Goal: Task Accomplishment & Management: Use online tool/utility

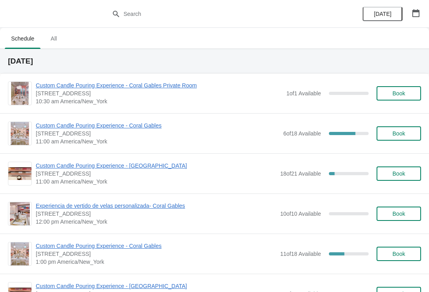
click at [72, 127] on span "Custom Candle Pouring Experience - Coral Gables" at bounding box center [158, 126] width 244 height 8
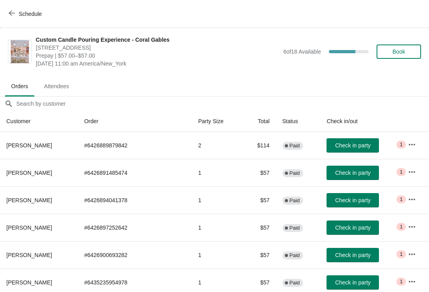
click at [361, 150] on button "Check in party" at bounding box center [353, 145] width 52 height 14
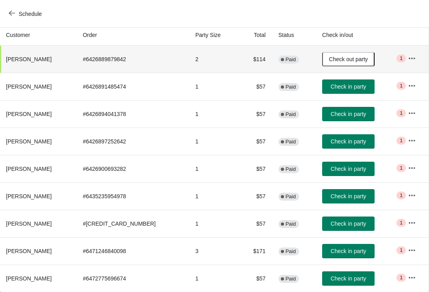
scroll to position [86, 0]
click at [356, 229] on button "Check in party" at bounding box center [348, 224] width 52 height 14
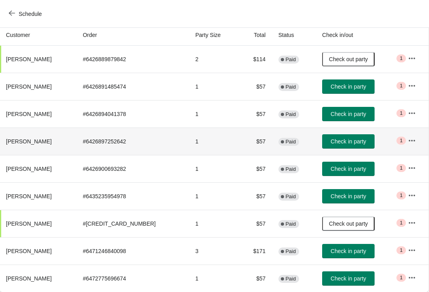
click at [350, 131] on td "Check in party" at bounding box center [359, 141] width 86 height 27
click at [354, 115] on span "Check in party" at bounding box center [348, 114] width 35 height 6
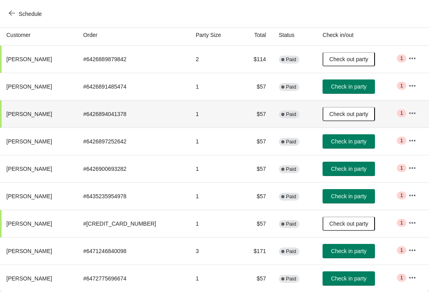
scroll to position [86, 0]
click at [349, 85] on span "Check in party" at bounding box center [348, 86] width 35 height 6
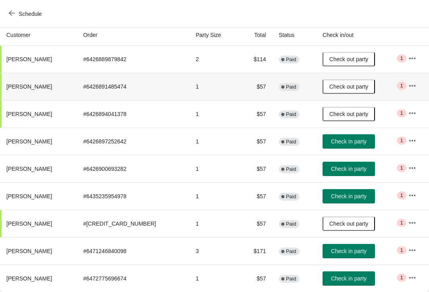
click at [347, 138] on span "Check in party" at bounding box center [348, 141] width 35 height 6
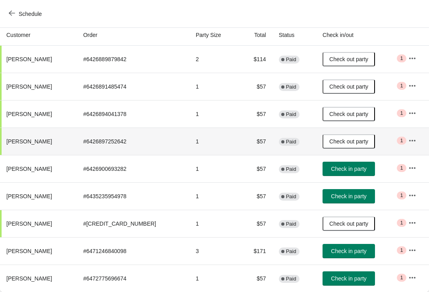
click at [342, 200] on button "Check in party" at bounding box center [349, 196] width 52 height 14
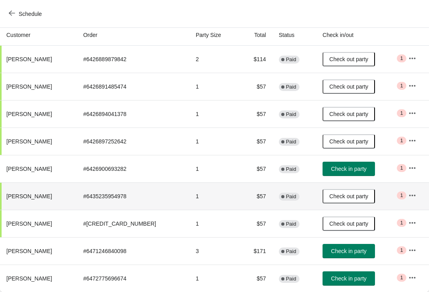
click at [413, 249] on icon "button" at bounding box center [413, 250] width 8 height 8
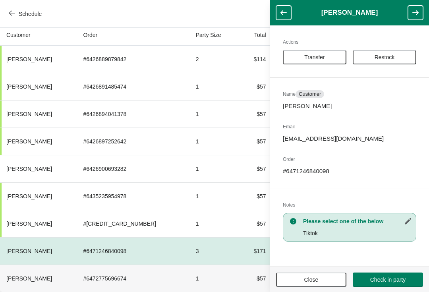
click at [191, 265] on td "1" at bounding box center [215, 278] width 50 height 27
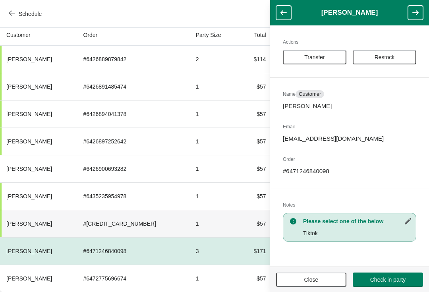
click at [211, 230] on td "1" at bounding box center [215, 223] width 50 height 27
click at [269, 12] on div "Schedule" at bounding box center [214, 14] width 429 height 28
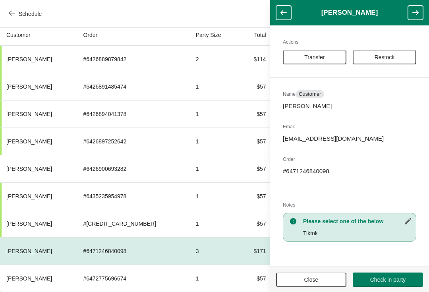
click at [282, 18] on button "button" at bounding box center [283, 13] width 15 height 14
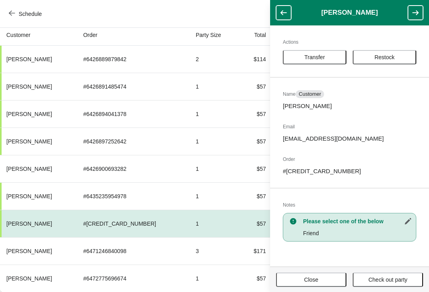
click at [416, 12] on icon "button" at bounding box center [416, 13] width 8 height 8
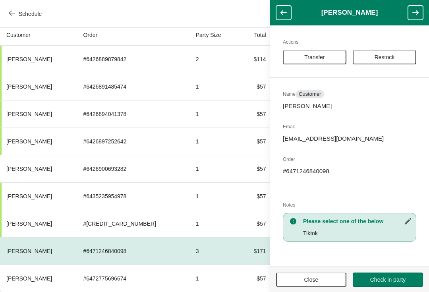
click at [417, 12] on icon "button" at bounding box center [416, 13] width 8 height 8
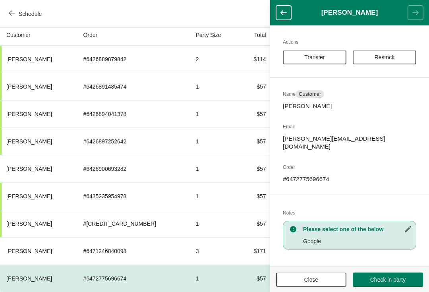
click at [300, 273] on button "Close" at bounding box center [311, 280] width 70 height 14
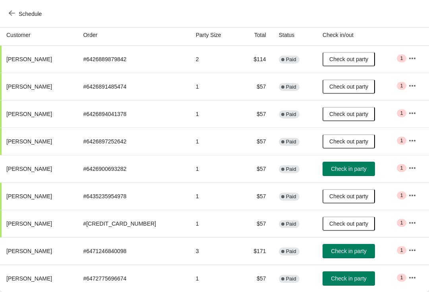
click at [405, 192] on button "button" at bounding box center [412, 195] width 14 height 14
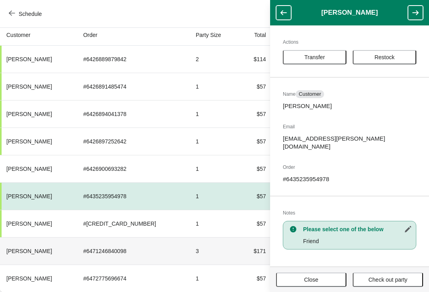
click at [149, 264] on td "# 6471246840098" at bounding box center [133, 250] width 112 height 27
click at [302, 278] on span "Close" at bounding box center [311, 280] width 56 height 6
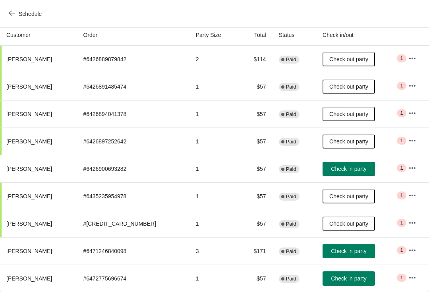
click at [412, 278] on icon "button" at bounding box center [413, 278] width 8 height 8
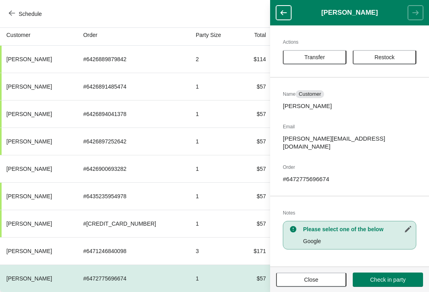
click at [324, 54] on span "Transfer" at bounding box center [314, 57] width 21 height 6
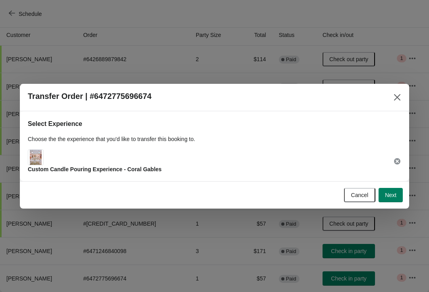
click at [391, 199] on button "Next" at bounding box center [391, 195] width 24 height 14
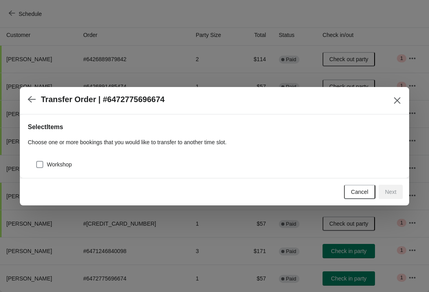
click at [52, 165] on span "Workshop" at bounding box center [59, 165] width 25 height 8
click at [37, 161] on input "Workshop" at bounding box center [36, 161] width 0 height 0
checkbox input "true"
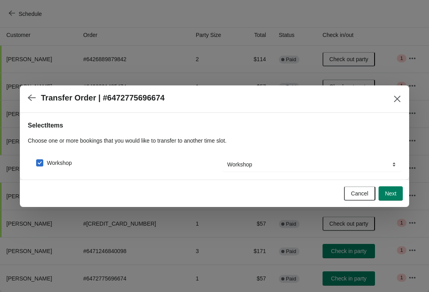
click at [391, 195] on span "Next" at bounding box center [391, 193] width 12 height 6
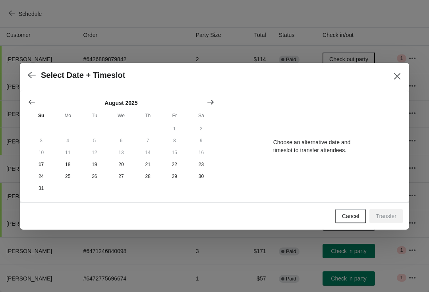
click at [397, 78] on icon "Close" at bounding box center [397, 76] width 8 height 8
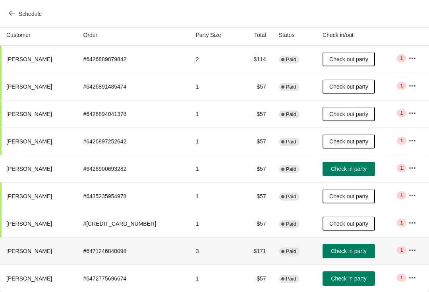
click at [340, 257] on button "Check in party" at bounding box center [349, 251] width 52 height 14
click at [411, 277] on icon "button" at bounding box center [412, 278] width 6 height 2
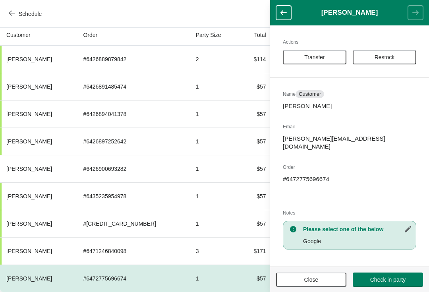
click at [290, 277] on span "Close" at bounding box center [311, 280] width 56 height 6
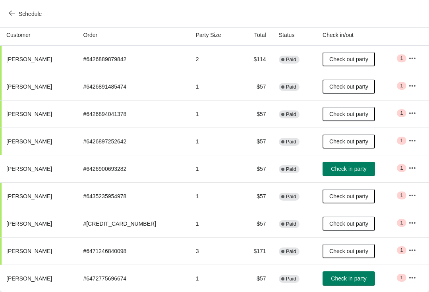
click at [336, 167] on span "Check in party" at bounding box center [348, 169] width 35 height 6
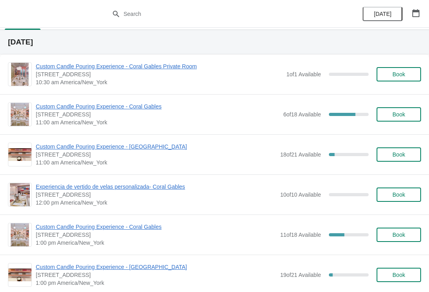
scroll to position [20, 0]
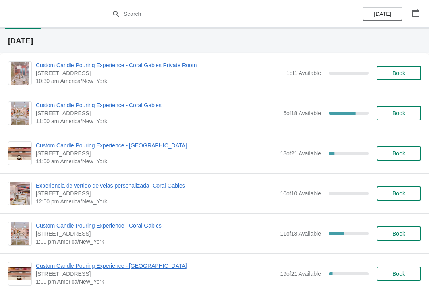
click at [104, 234] on span "[STREET_ADDRESS]" at bounding box center [156, 234] width 240 height 8
click at [115, 229] on span "Custom Candle Pouring Experience - Coral Gables" at bounding box center [156, 226] width 240 height 8
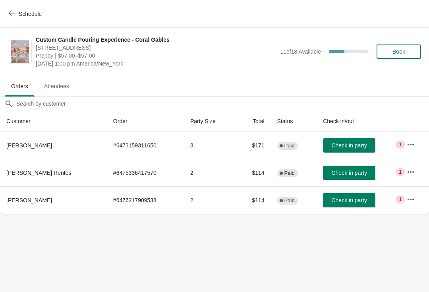
click at [31, 19] on button "Schedule" at bounding box center [26, 14] width 44 height 14
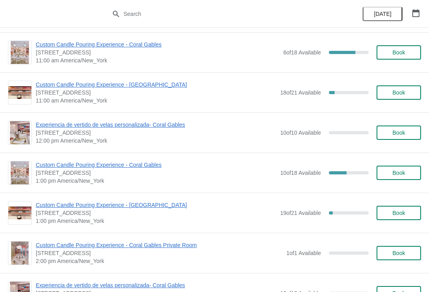
scroll to position [84, 0]
